Goal: Task Accomplishment & Management: Manage account settings

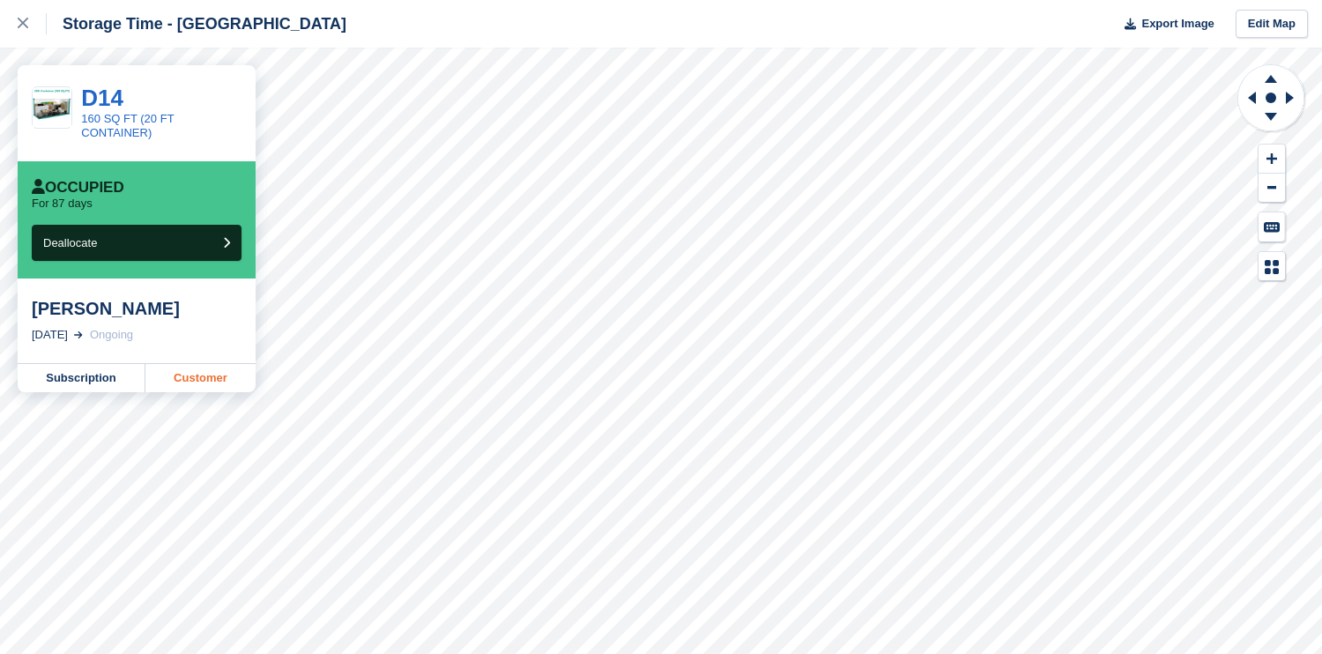
click at [203, 375] on link "Customer" at bounding box center [200, 378] width 110 height 28
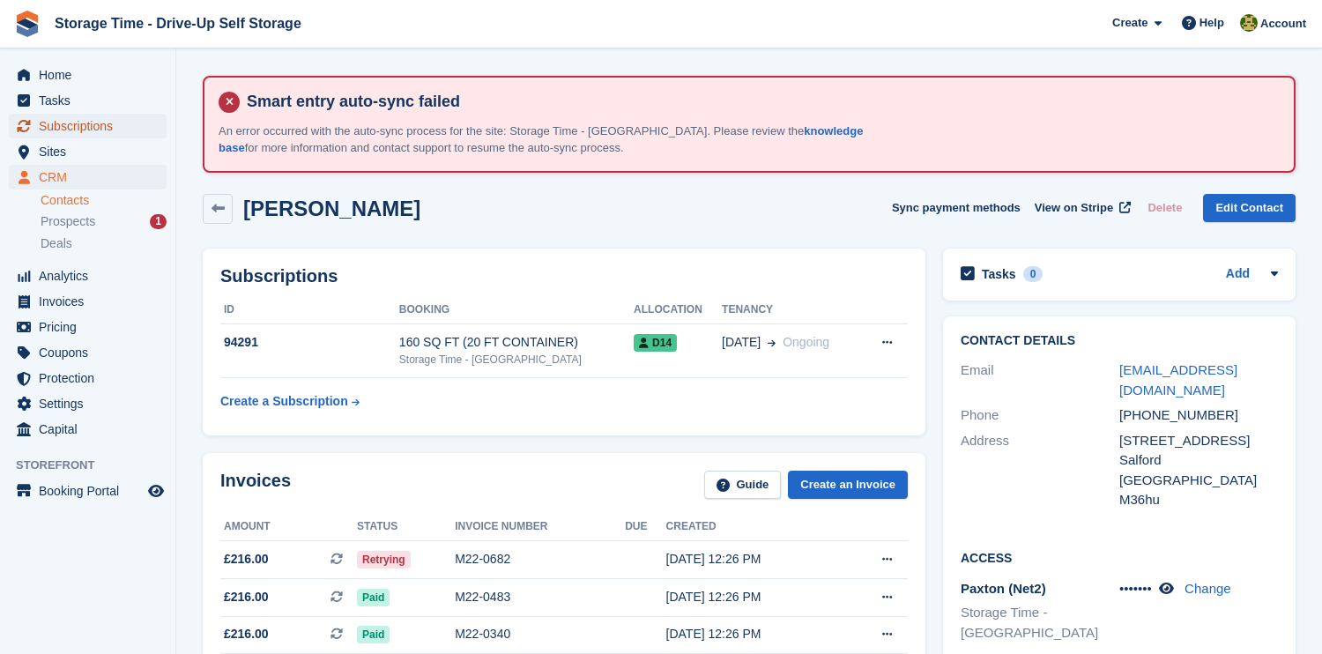
click at [106, 129] on span "Subscriptions" at bounding box center [92, 126] width 106 height 25
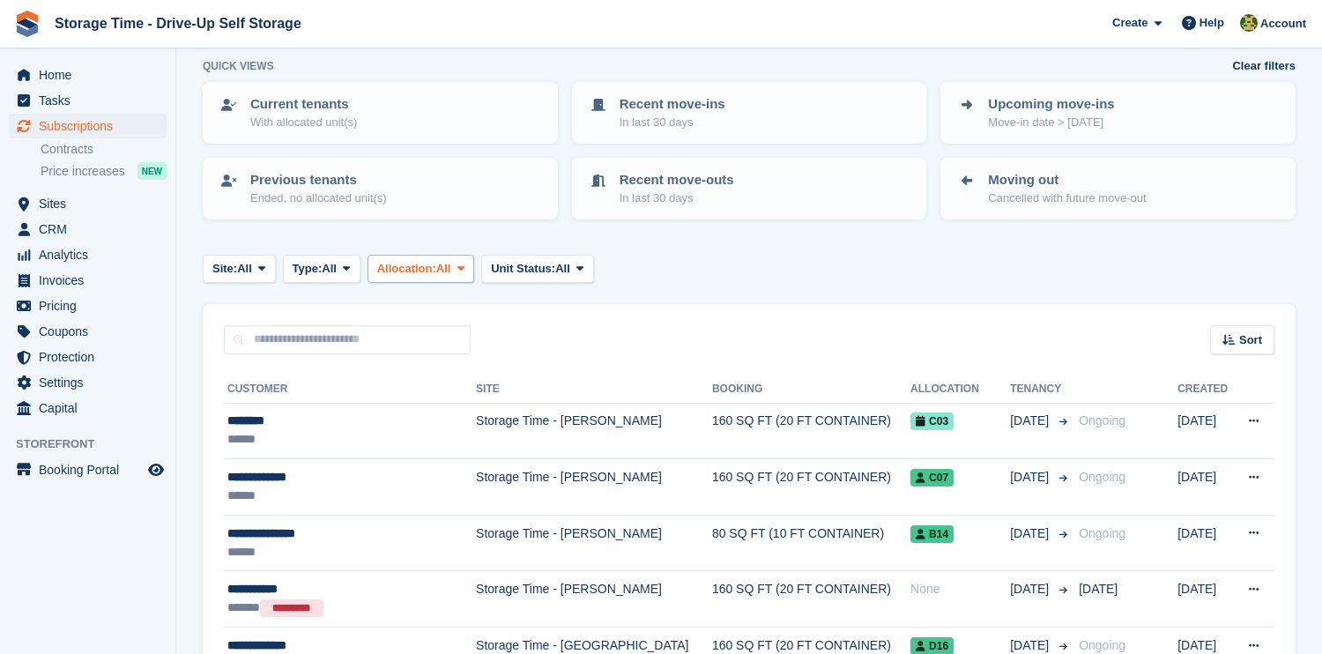
scroll to position [223, 0]
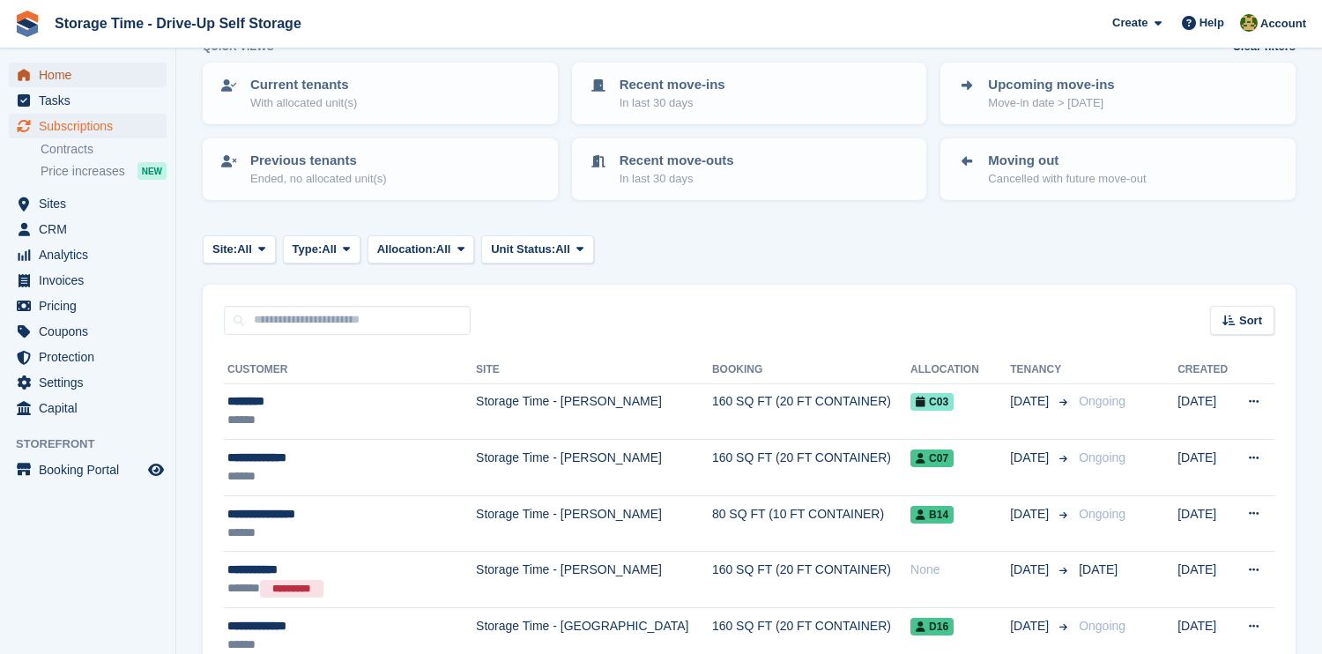
click at [81, 70] on span "Home" at bounding box center [92, 75] width 106 height 25
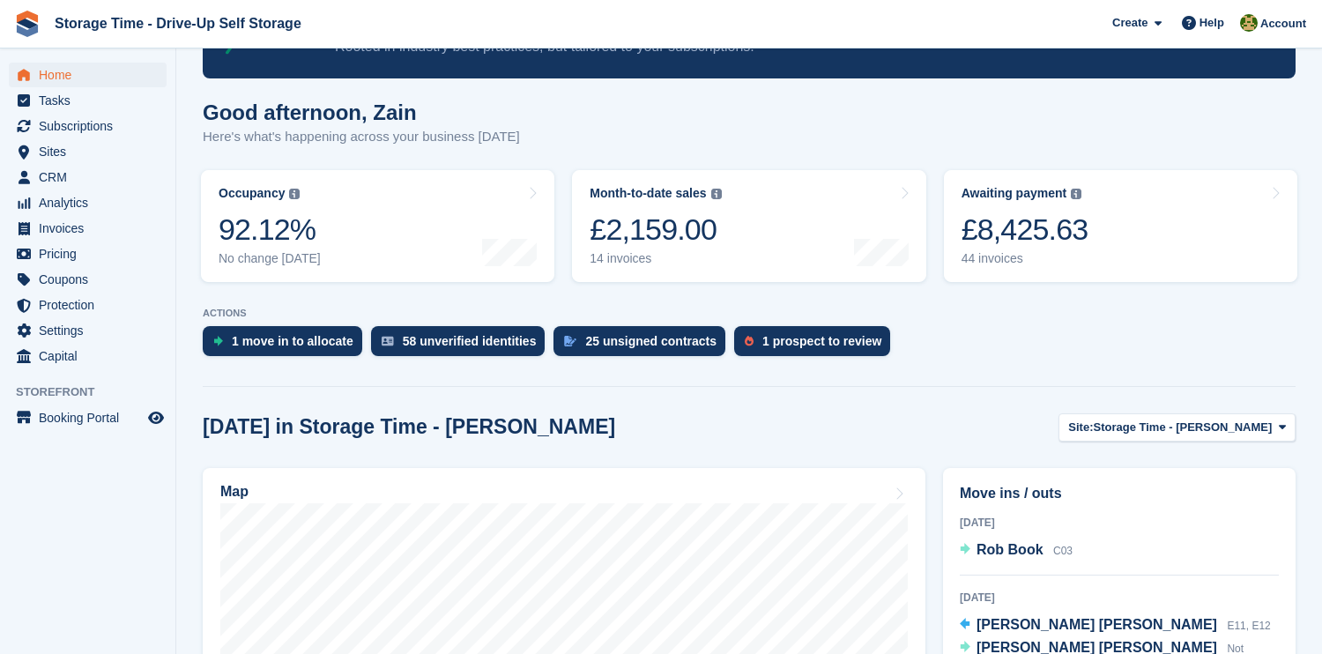
scroll to position [238, 0]
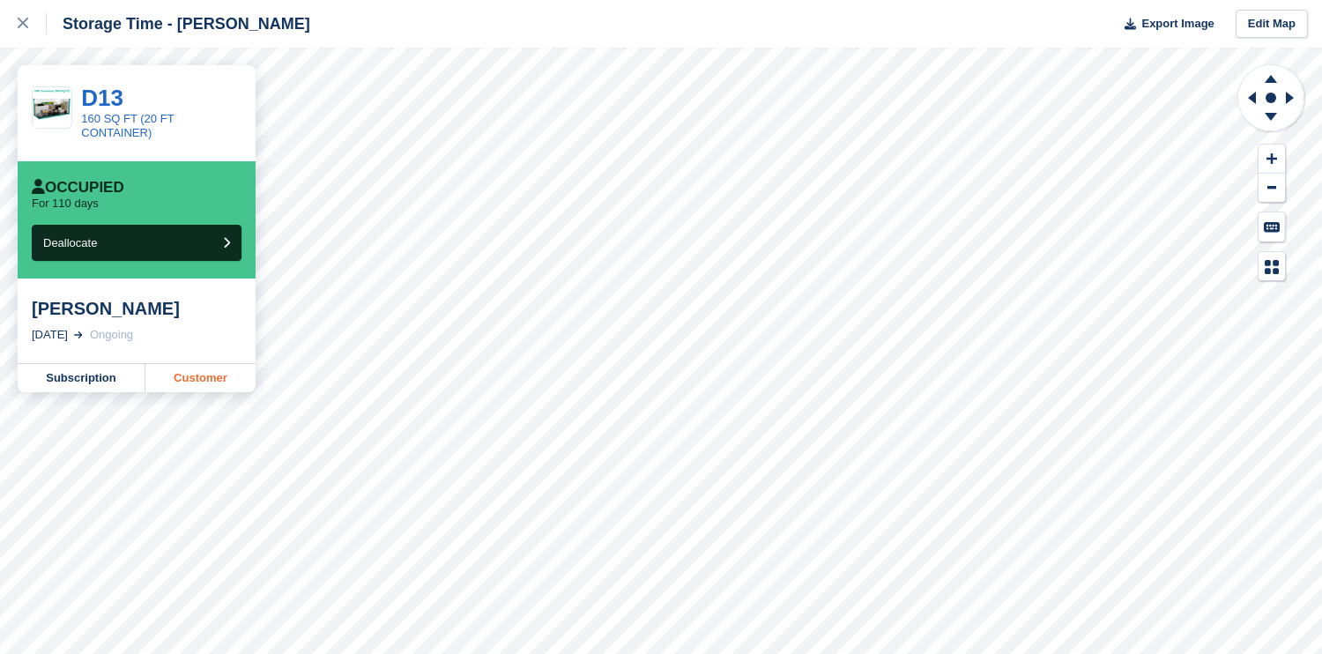
click at [204, 378] on link "Customer" at bounding box center [200, 378] width 110 height 28
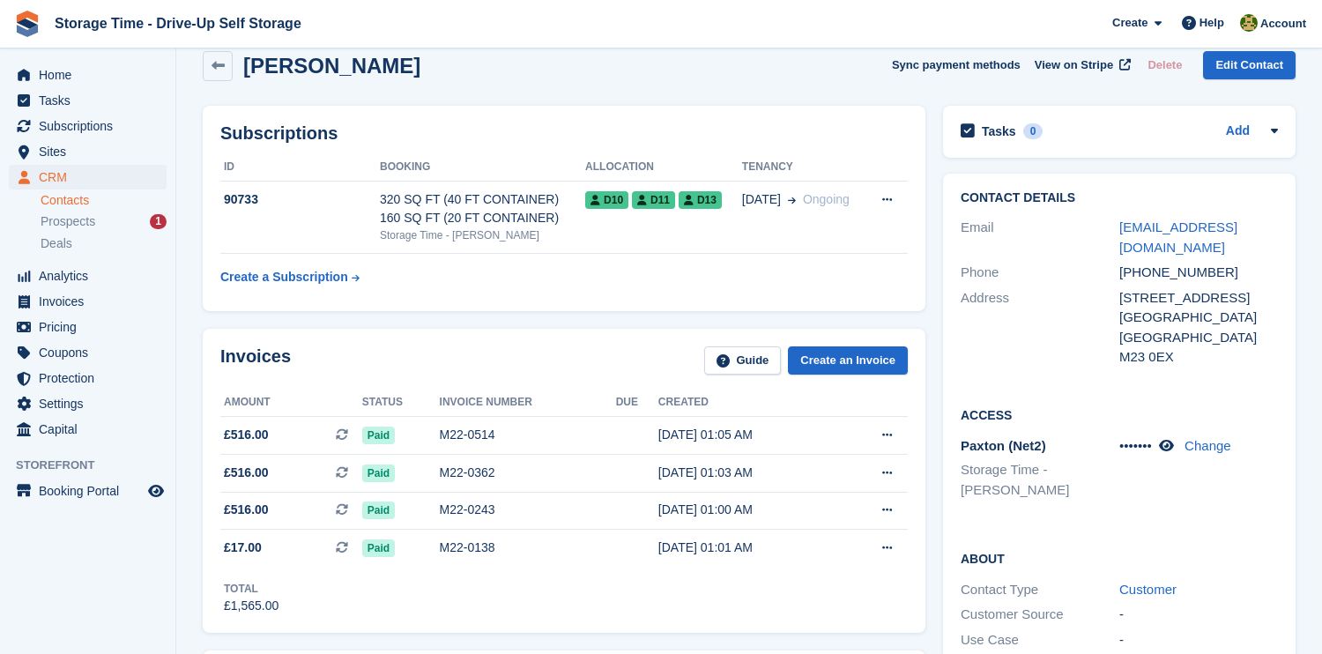
scroll to position [172, 0]
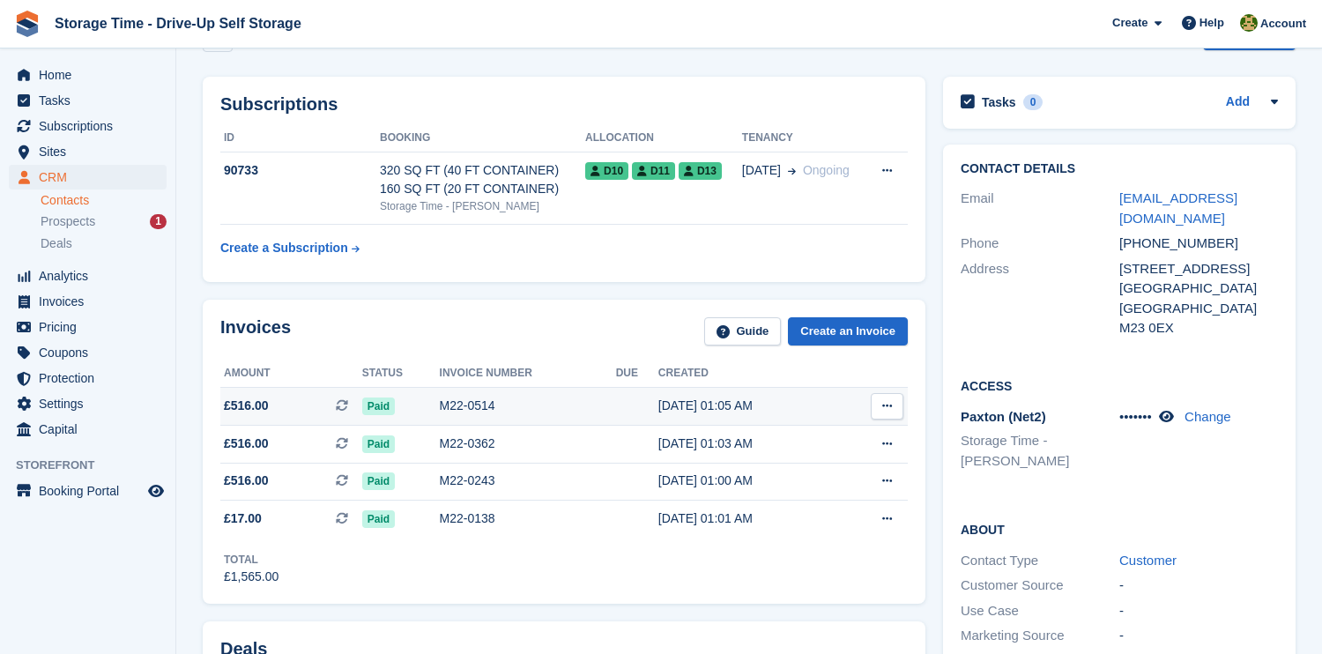
click at [471, 411] on div "M22-0514" at bounding box center [528, 406] width 176 height 19
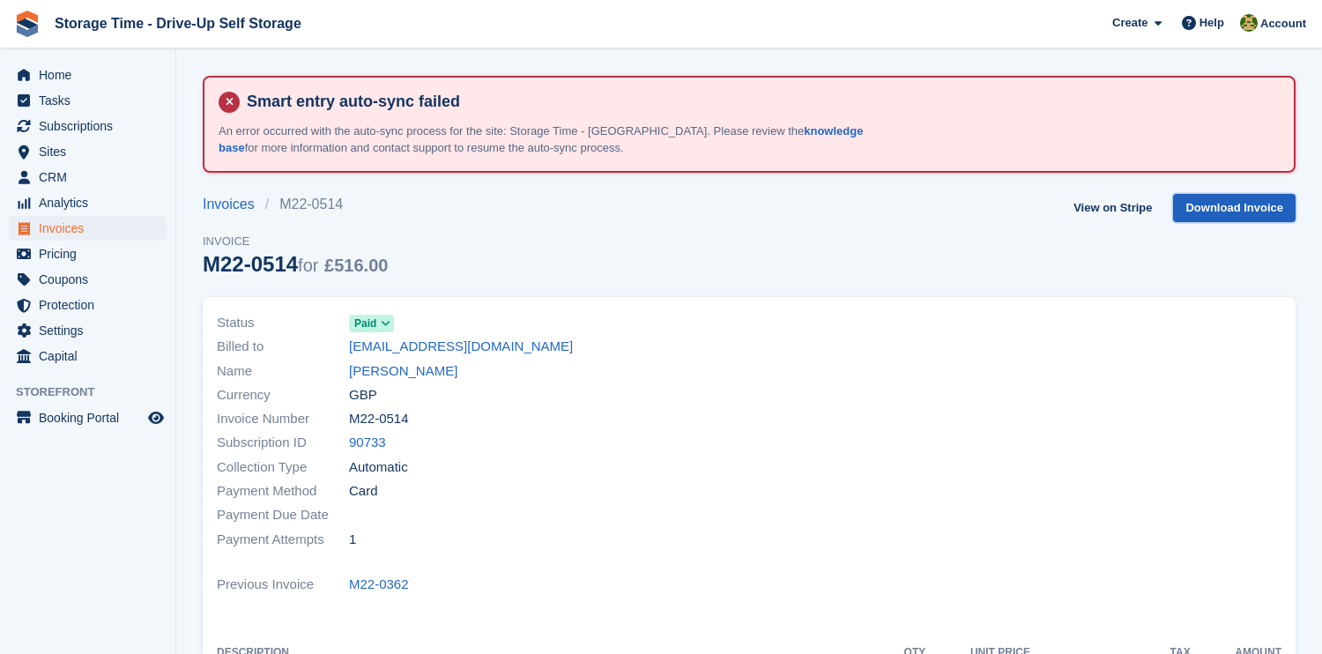
click at [1207, 204] on link "Download Invoice" at bounding box center [1234, 208] width 122 height 29
